Goal: Navigation & Orientation: Find specific page/section

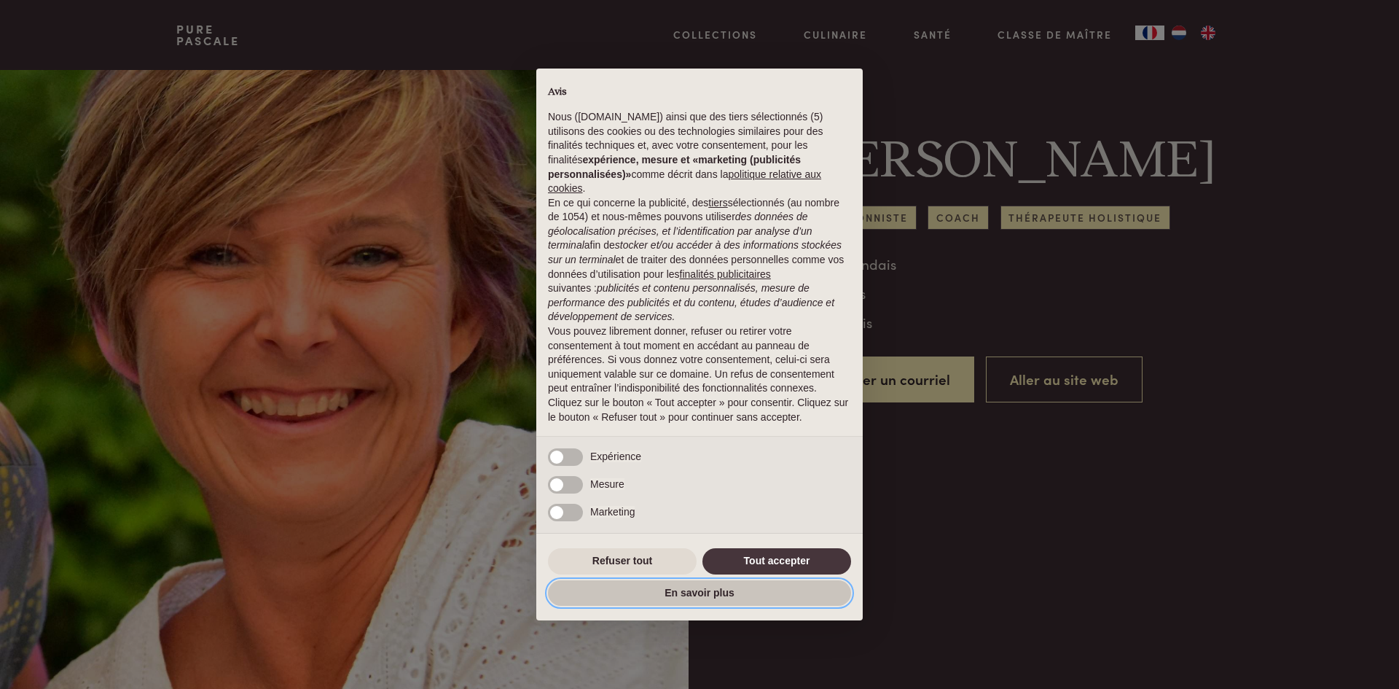
click at [706, 590] on button "En savoir plus" at bounding box center [699, 593] width 303 height 26
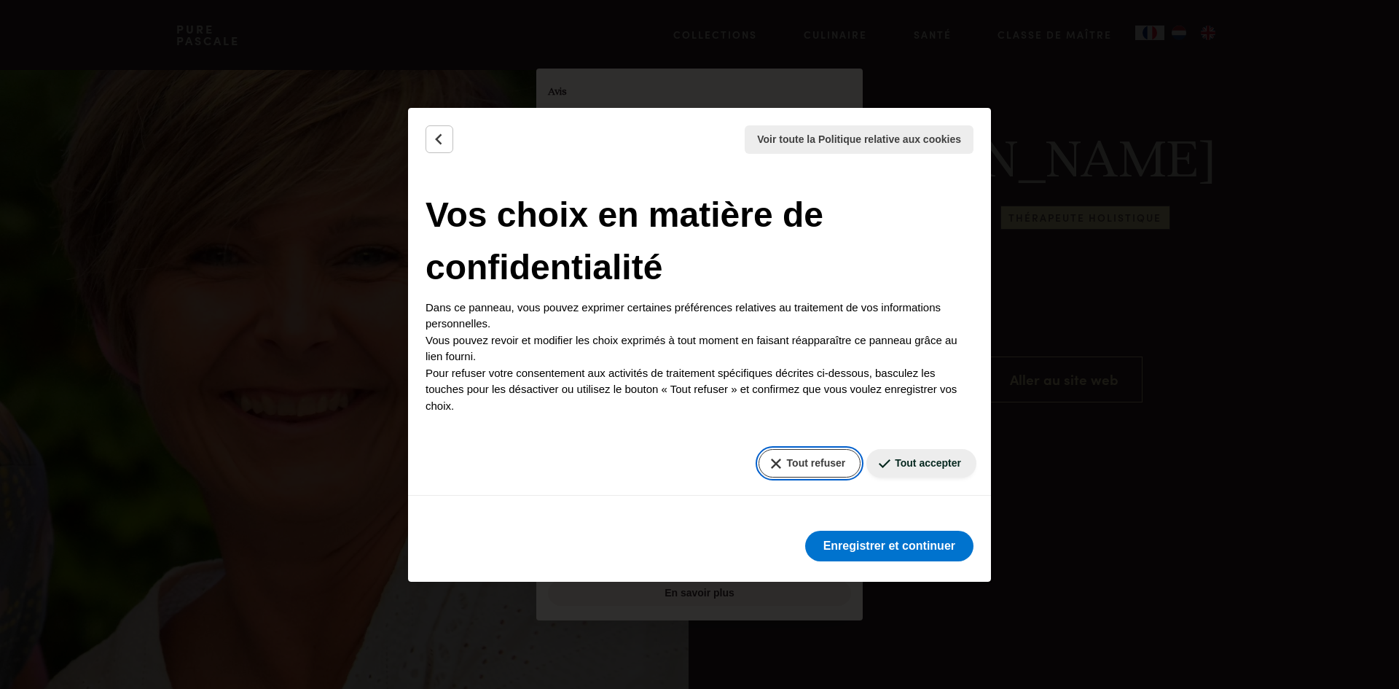
click at [818, 463] on button "Tout refuser" at bounding box center [809, 463] width 103 height 28
click at [769, 460] on button "Tout refuser" at bounding box center [809, 463] width 103 height 28
click at [766, 461] on button "Tout refuser" at bounding box center [809, 463] width 103 height 28
click at [428, 138] on button "Retour" at bounding box center [439, 139] width 28 height 28
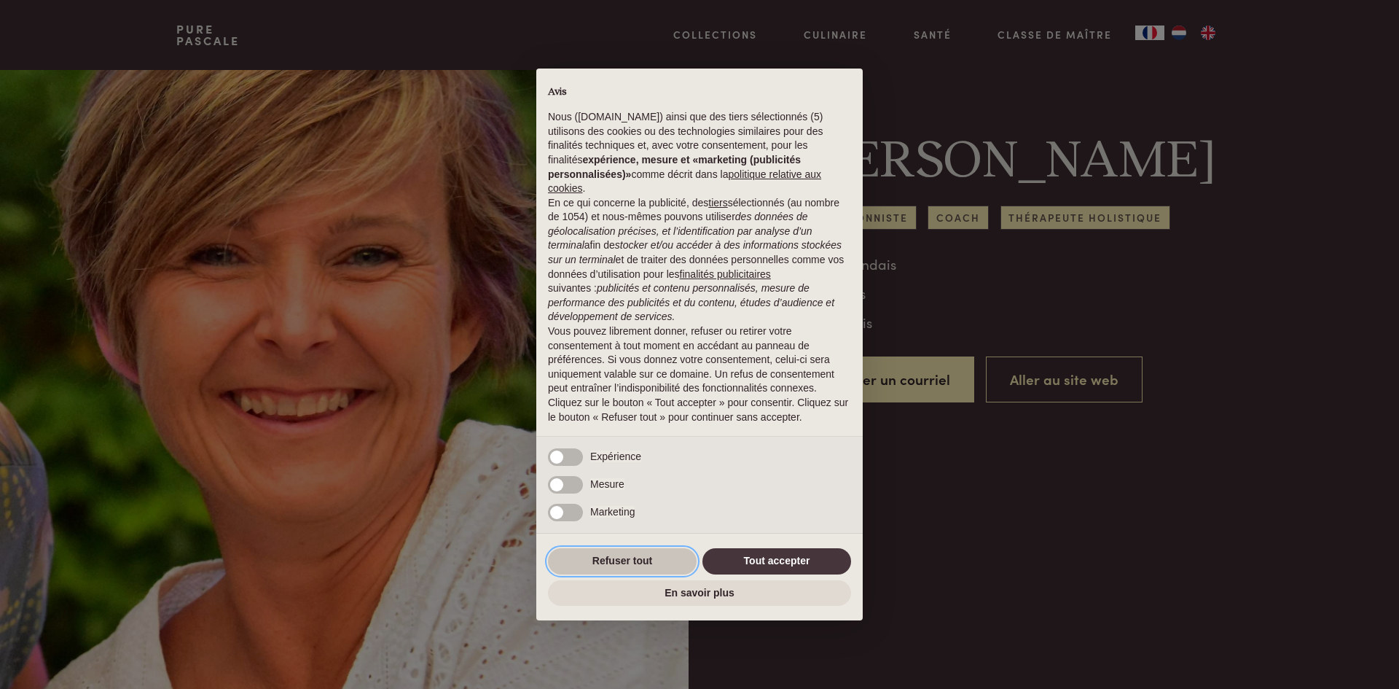
click at [642, 562] on button "Refuser tout" at bounding box center [622, 561] width 149 height 26
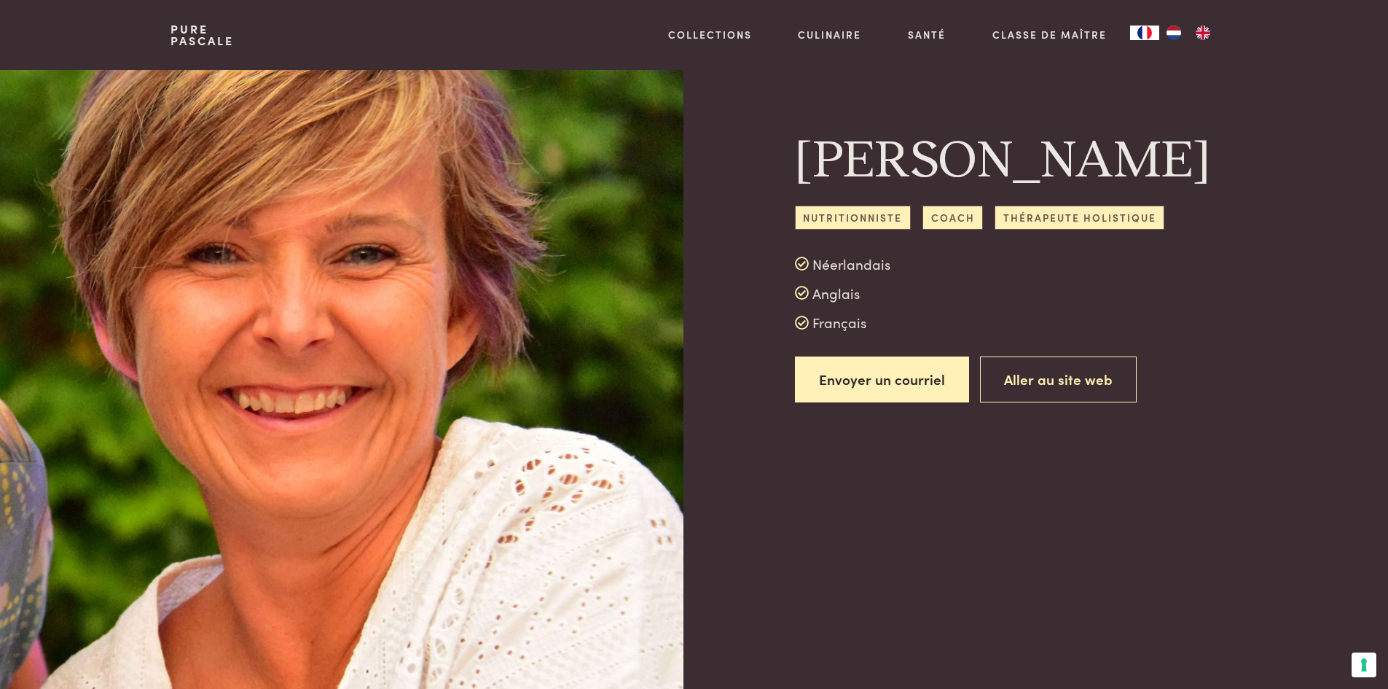
click at [1176, 31] on img "NL" at bounding box center [1173, 33] width 17 height 15
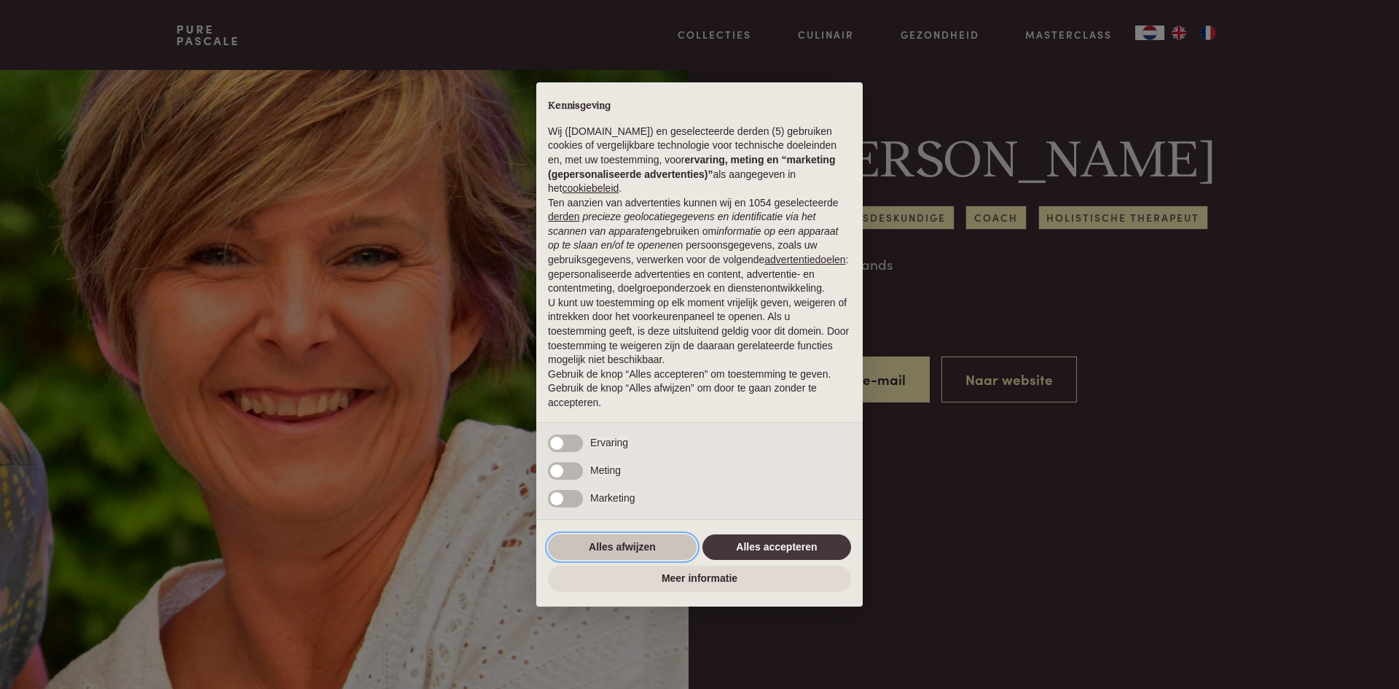
click at [629, 545] on button "Alles afwijzen" at bounding box center [622, 547] width 149 height 26
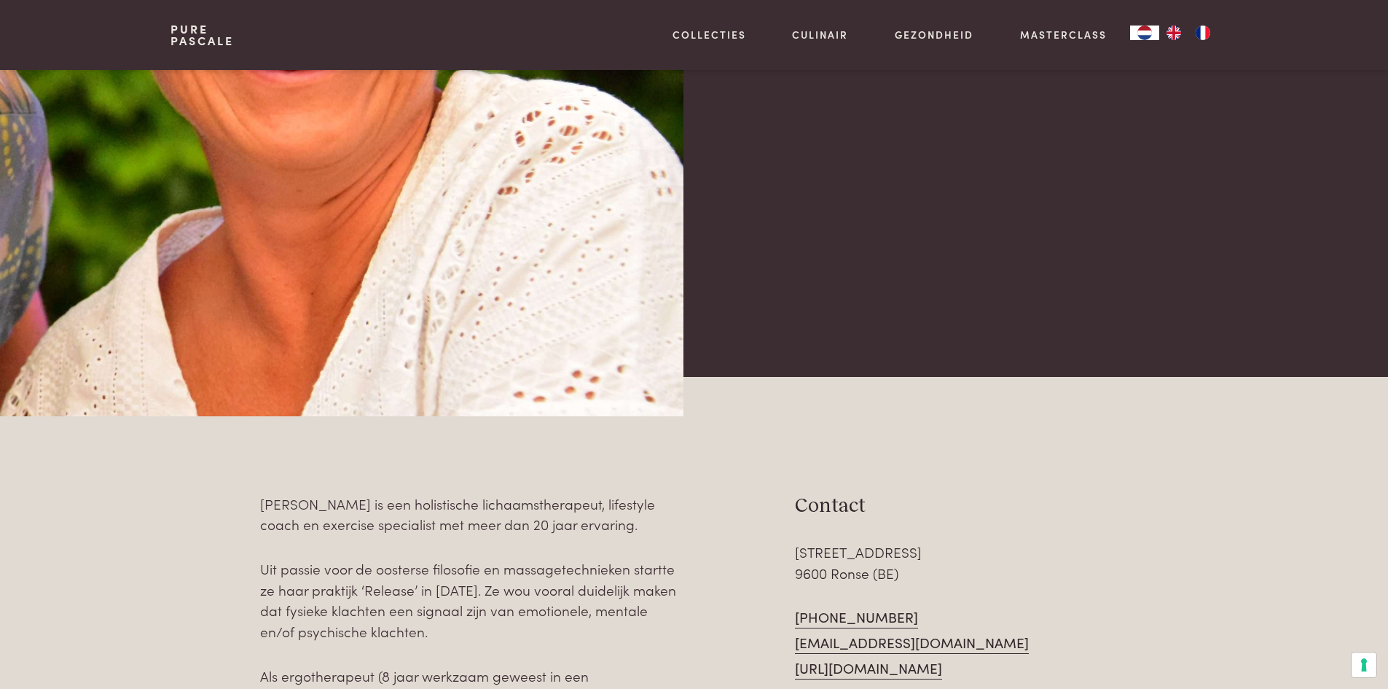
scroll to position [510, 0]
